Goal: Information Seeking & Learning: Learn about a topic

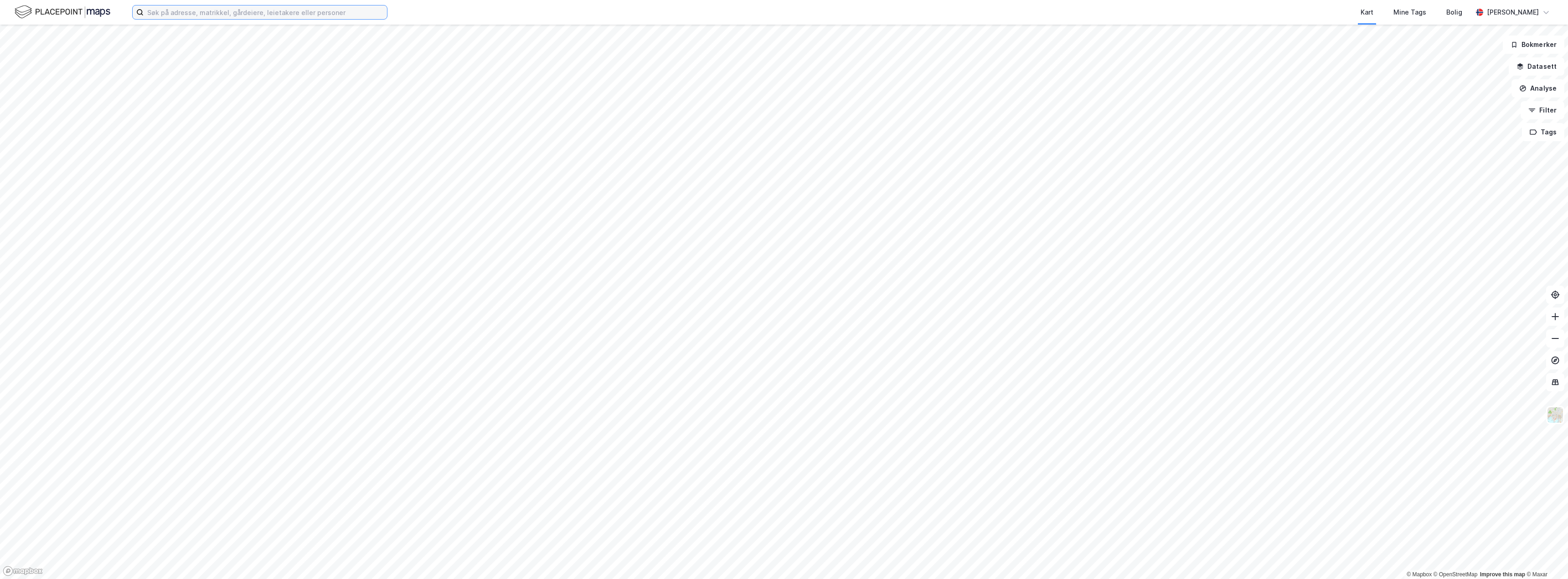
click at [181, 17] on input at bounding box center [265, 12] width 243 height 13
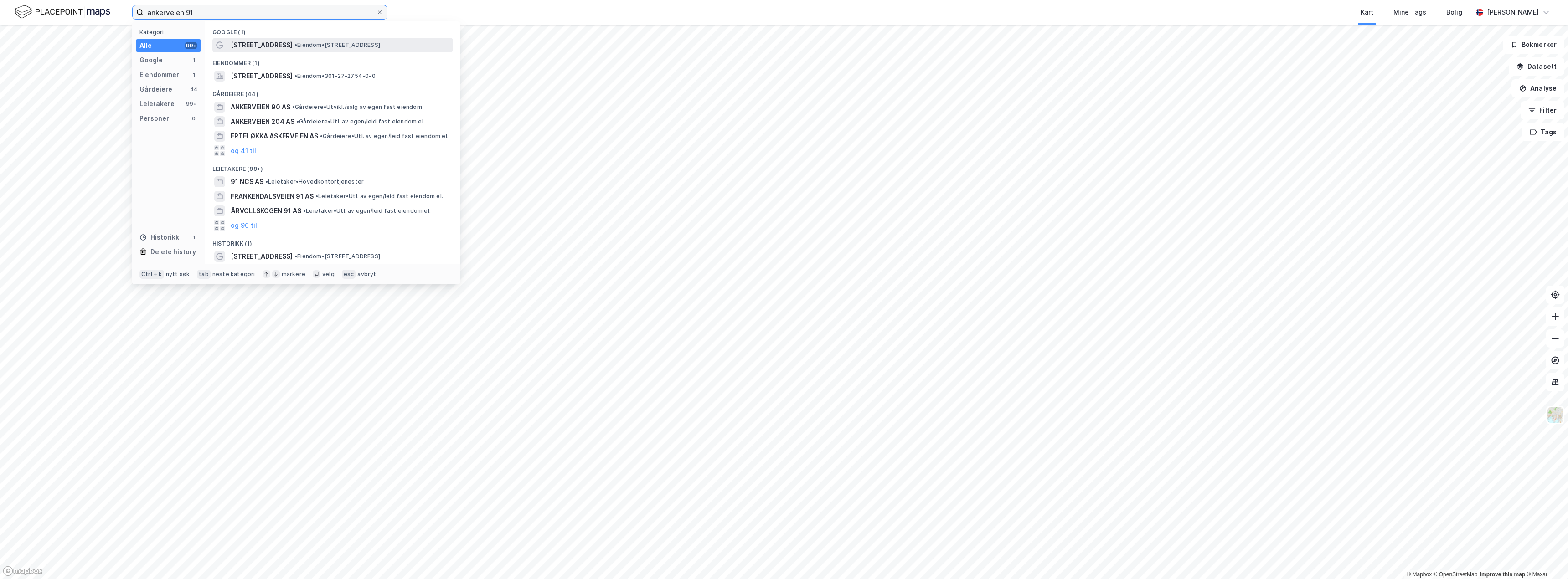
type input "ankerveien 91"
click at [259, 46] on span "[STREET_ADDRESS]" at bounding box center [262, 45] width 62 height 11
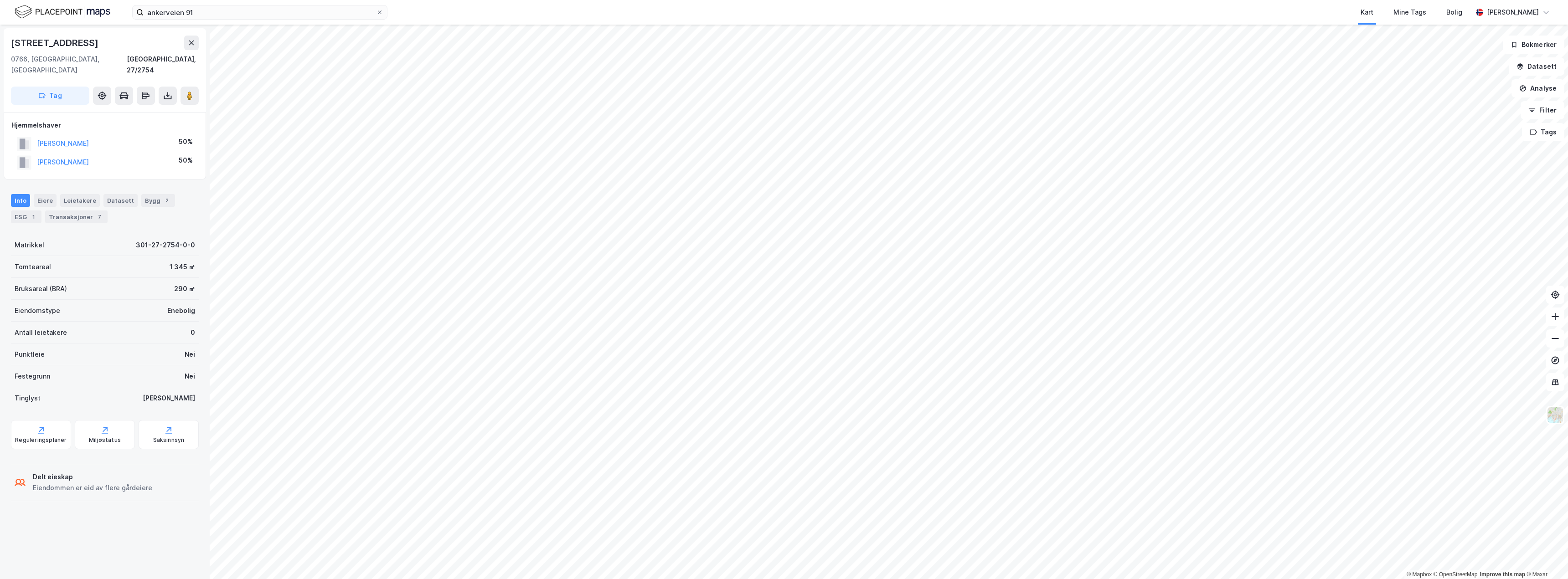
click at [170, 262] on div "1 345 ㎡" at bounding box center [183, 267] width 26 height 11
click at [164, 278] on div "Bruksareal (BRA) 290 ㎡" at bounding box center [105, 289] width 188 height 22
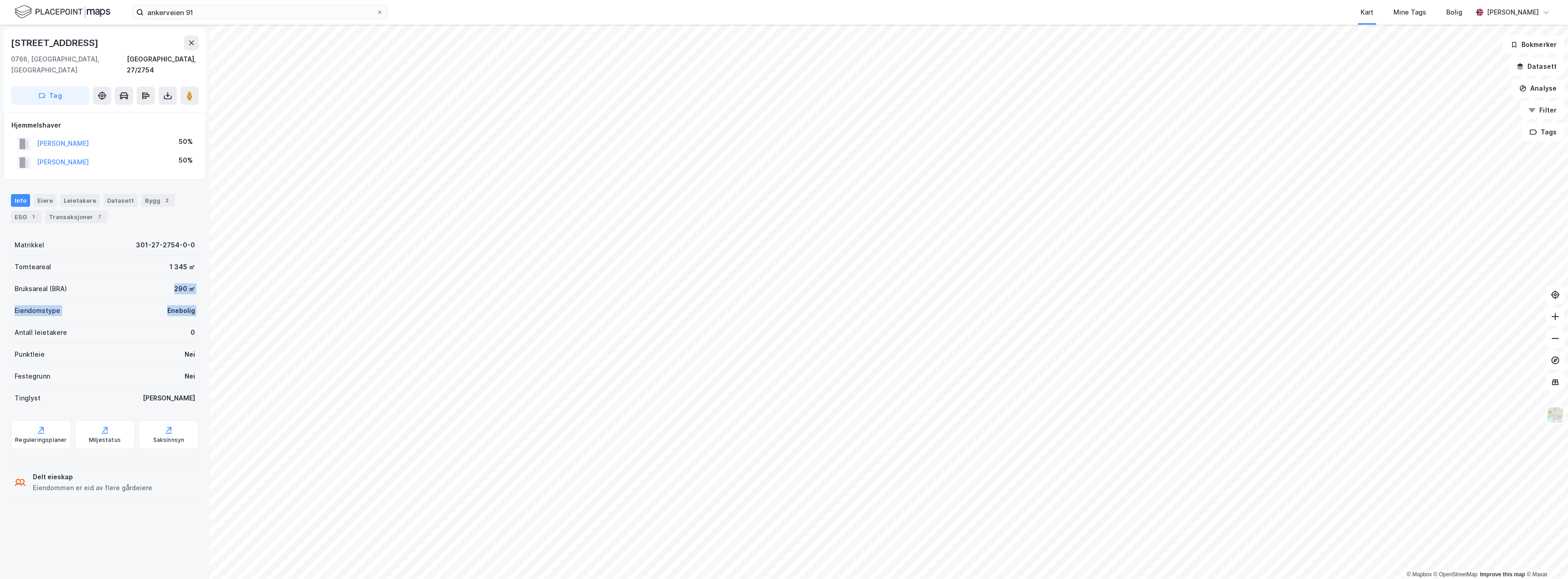
drag, startPoint x: 164, startPoint y: 269, endPoint x: 166, endPoint y: 298, distance: 29.1
click at [166, 298] on div "Matrikkel 301-27-2754-0-0 Tomteareal 1 345 ㎡ Bruksareal (BRA) 290 ㎡ Eiendomstyp…" at bounding box center [105, 322] width 188 height 175
click at [167, 305] on div "Enebolig" at bounding box center [181, 311] width 28 height 11
drag, startPoint x: 166, startPoint y: 298, endPoint x: 182, endPoint y: 382, distance: 85.5
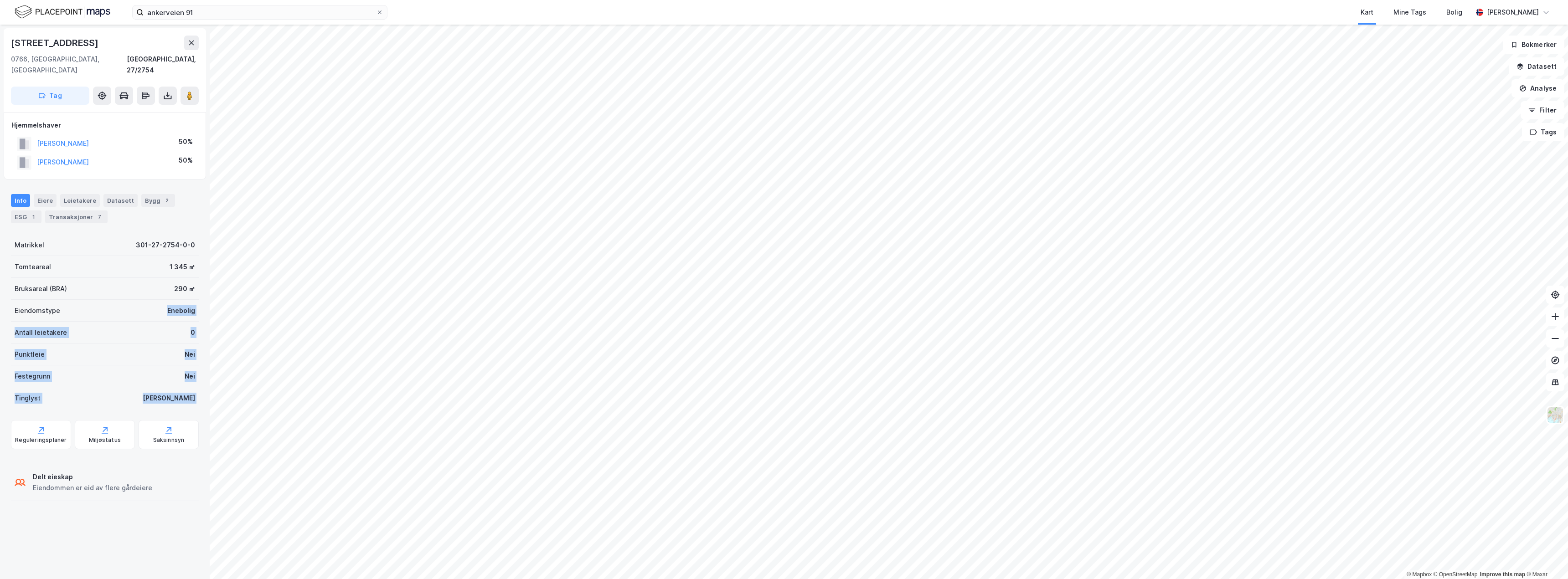
click at [182, 382] on div "Matrikkel 301-27-2754-0-0 Tomteareal 1 345 ㎡ Bruksareal (BRA) 290 ㎡ Eiendomstyp…" at bounding box center [105, 322] width 188 height 175
click at [182, 392] on div "[PERSON_NAME]" at bounding box center [169, 398] width 52 height 11
drag, startPoint x: 183, startPoint y: 382, endPoint x: 93, endPoint y: 273, distance: 141.4
click at [101, 280] on div "Matrikkel 301-27-2754-0-0 Tomteareal 1 345 ㎡ Bruksareal (BRA) 290 ㎡ Eiendomstyp…" at bounding box center [105, 322] width 188 height 175
click at [93, 278] on div "Bruksareal (BRA) 290 ㎡" at bounding box center [105, 289] width 188 height 22
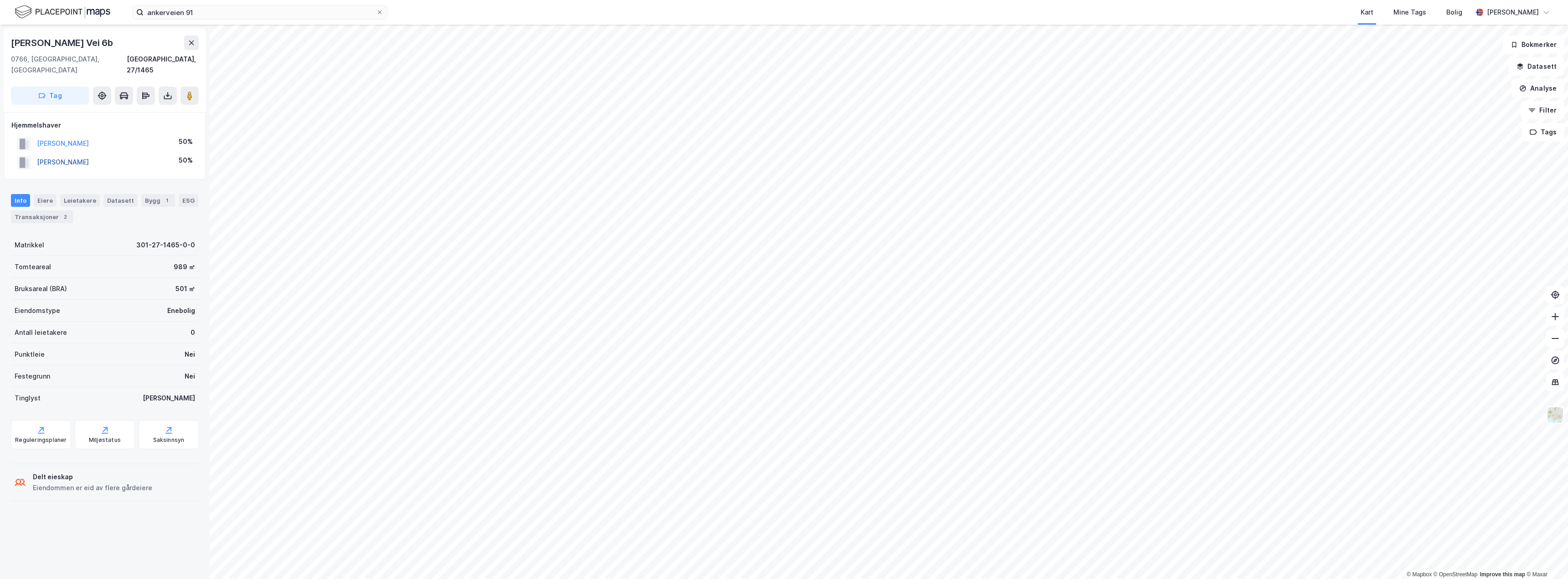
drag, startPoint x: 128, startPoint y: 151, endPoint x: 38, endPoint y: 153, distance: 90.0
click at [38, 153] on div "[PERSON_NAME] 50%" at bounding box center [105, 162] width 187 height 19
copy button "[PERSON_NAME]"
drag, startPoint x: 126, startPoint y: 155, endPoint x: 38, endPoint y: 151, distance: 88.1
click at [38, 153] on div "[PERSON_NAME] CHRISTIAN 50%" at bounding box center [105, 162] width 187 height 19
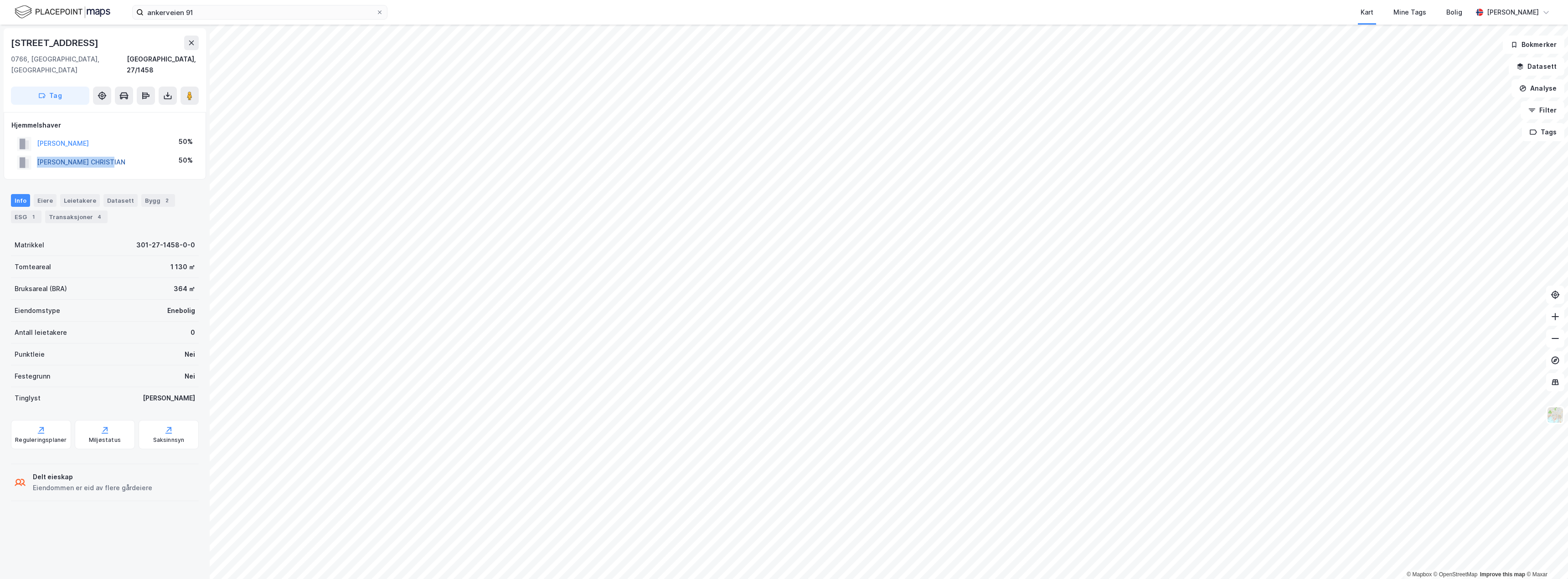
copy button "[PERSON_NAME] CHRISTIAN"
drag, startPoint x: 92, startPoint y: 133, endPoint x: 36, endPoint y: 133, distance: 56.0
click at [36, 134] on div "[PERSON_NAME] 50%" at bounding box center [105, 144] width 187 height 19
copy button "[PERSON_NAME]"
drag, startPoint x: 126, startPoint y: 153, endPoint x: 37, endPoint y: 150, distance: 89.1
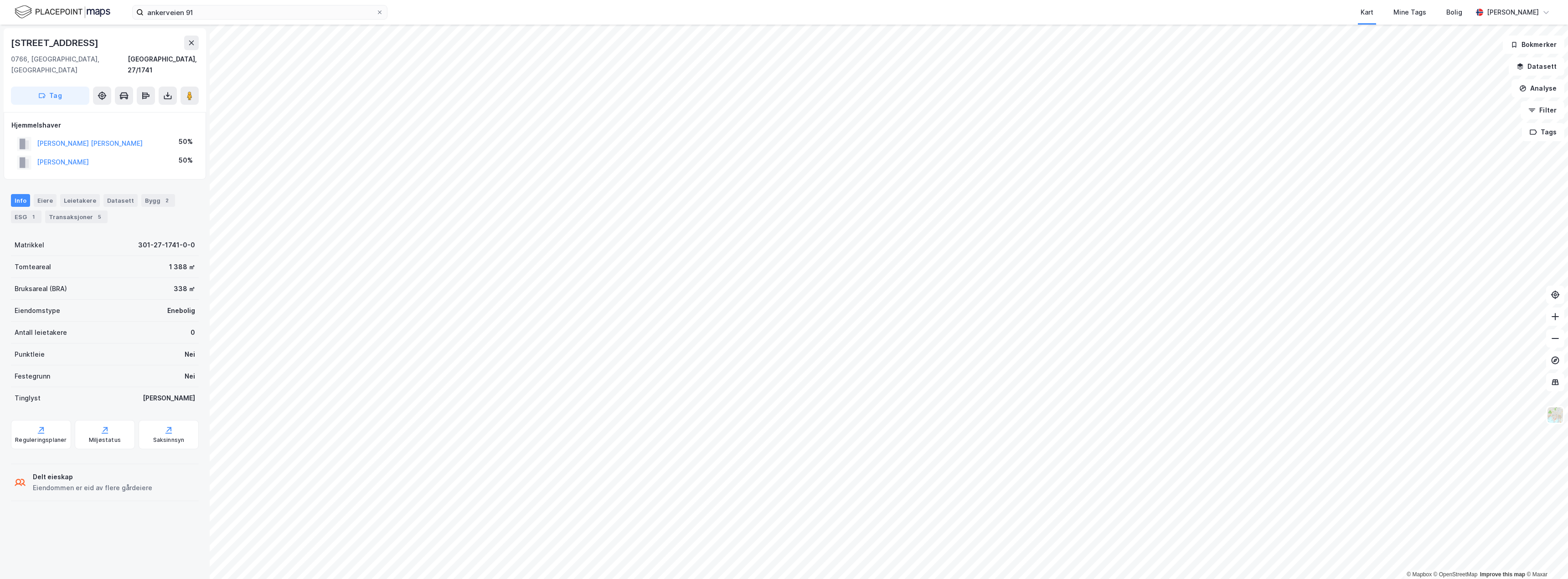
click at [37, 153] on div "[PERSON_NAME] 50%" at bounding box center [105, 162] width 187 height 19
copy button "[PERSON_NAME]"
